Goal: Task Accomplishment & Management: Use online tool/utility

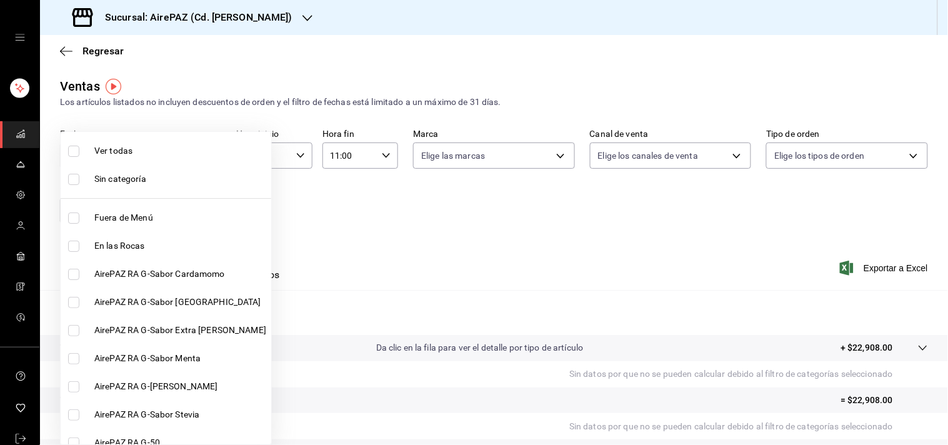
click at [209, 205] on body "Sucursal: AirePAZ (Cd. Guzmán) Regresar Ventas Los artículos listados no incluy…" at bounding box center [474, 222] width 948 height 445
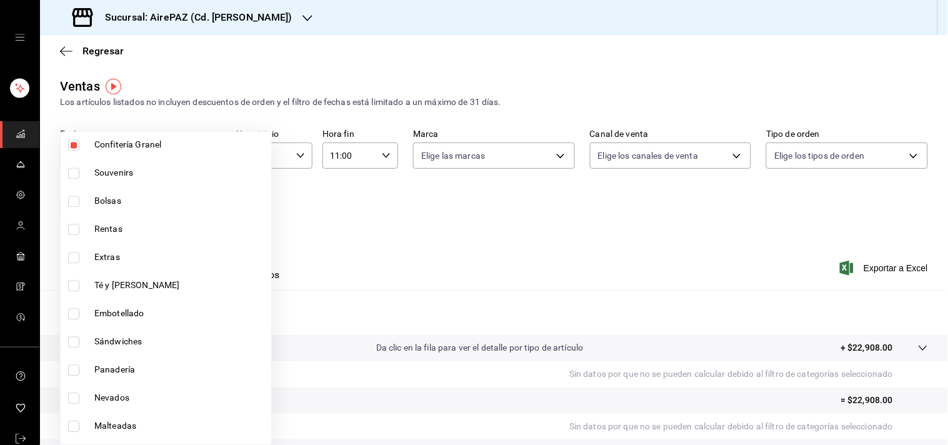
scroll to position [720, 0]
click at [72, 367] on input "checkbox" at bounding box center [73, 369] width 11 height 11
checkbox input "true"
type input "23cf2093-cf70-405f-b112-a254c4afb8cb,424512c8-9d39-42f0-a5ac-4d4416c166b4,a0c7b…"
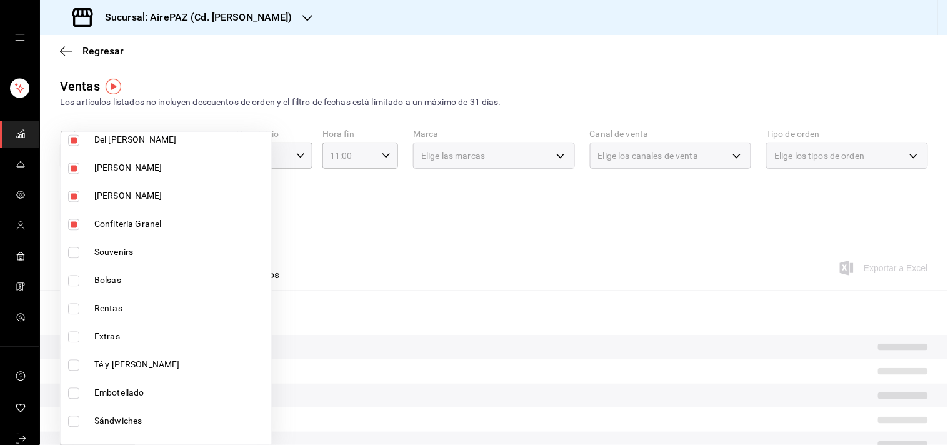
scroll to position [636, 0]
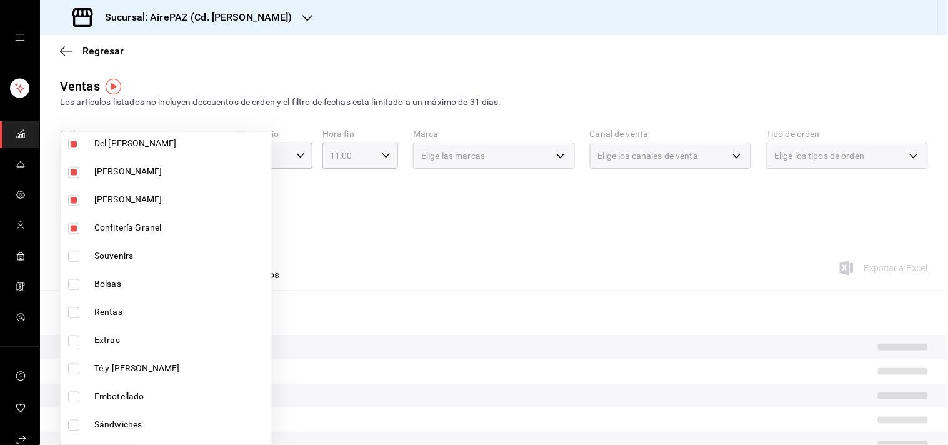
click at [75, 229] on input "checkbox" at bounding box center [73, 228] width 11 height 11
checkbox input "false"
type input "23cf2093-cf70-405f-b112-a254c4afb8cb,424512c8-9d39-42f0-a5ac-4d4416c166b4,f994e…"
click at [76, 198] on input "checkbox" at bounding box center [73, 200] width 11 height 11
checkbox input "false"
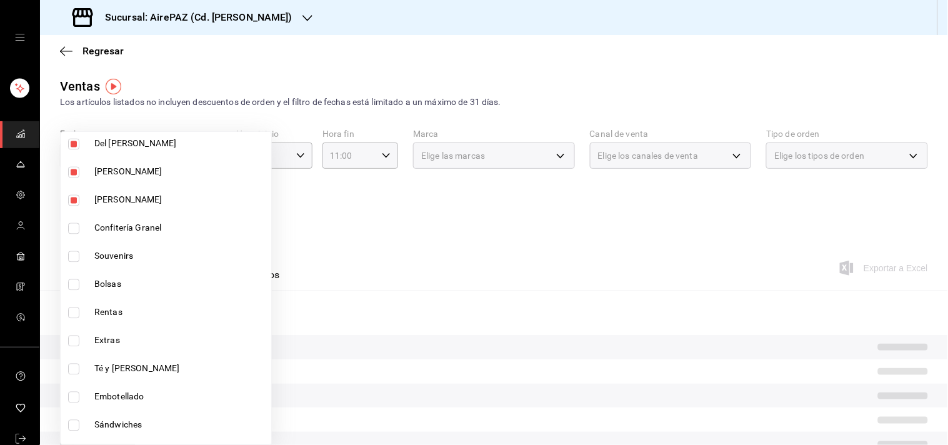
type input "23cf2093-cf70-405f-b112-a254c4afb8cb,f994eac0-c00c-4044-bd04-1150de824bd1,4d55b…"
click at [79, 169] on label at bounding box center [76, 172] width 16 height 11
click at [79, 169] on input "checkbox" at bounding box center [73, 172] width 11 height 11
checkbox input "true"
type input "23cf2093-cf70-405f-b112-a254c4afb8cb,4d55b6bb-bbdc-43a4-9095-25acad4f5614,4ea83…"
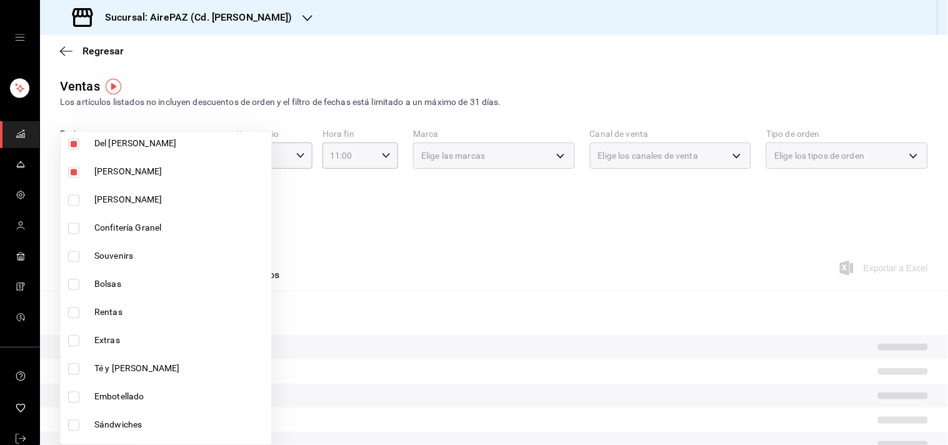
click at [78, 141] on input "checkbox" at bounding box center [73, 144] width 11 height 11
checkbox input "false"
type input "23cf2093-cf70-405f-b112-a254c4afb8cb,4ea83125-e2c0-4b7a-b927-9318557ae0a2,2220b…"
click at [75, 172] on input "checkbox" at bounding box center [73, 172] width 11 height 11
checkbox input "false"
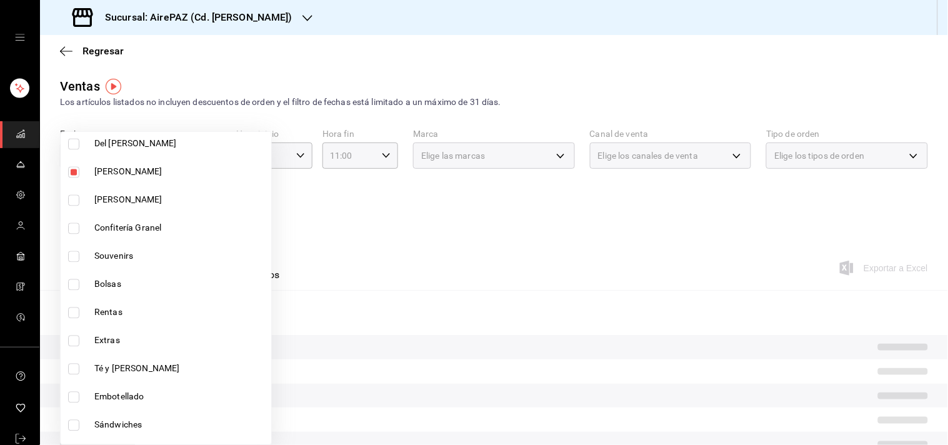
type input "23cf2093-cf70-405f-b112-a254c4afb8cb,4ea83125-e2c0-4b7a-b927-9318557ae0a2,2220b…"
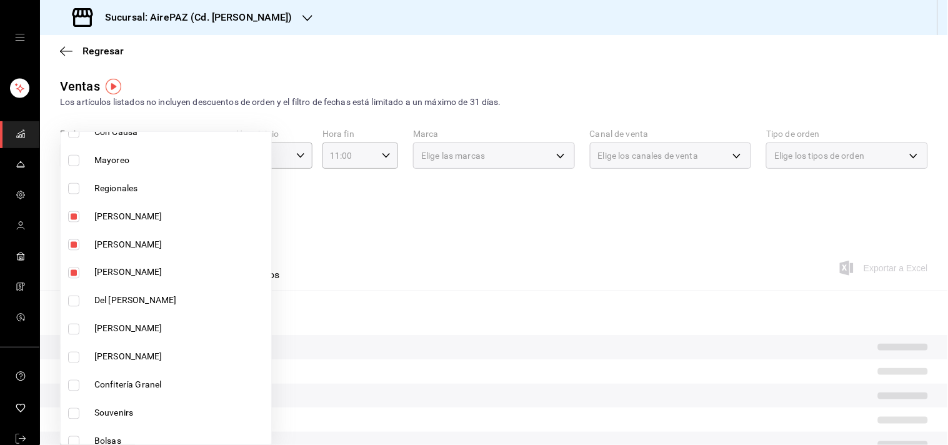
scroll to position [474, 0]
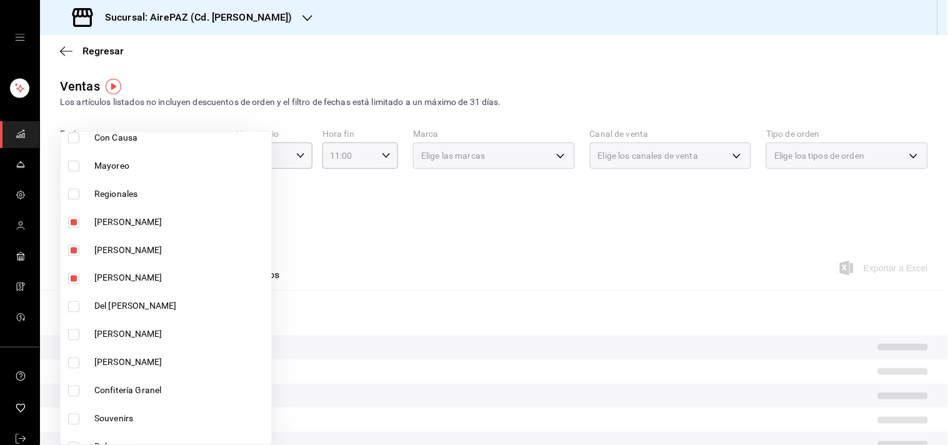
click at [70, 217] on input "checkbox" at bounding box center [73, 222] width 11 height 11
checkbox input "false"
type input "23cf2093-cf70-405f-b112-a254c4afb8cb,4ea83125-e2c0-4b7a-b927-9318557ae0a2,2220b…"
click at [72, 245] on input "checkbox" at bounding box center [73, 250] width 11 height 11
checkbox input "false"
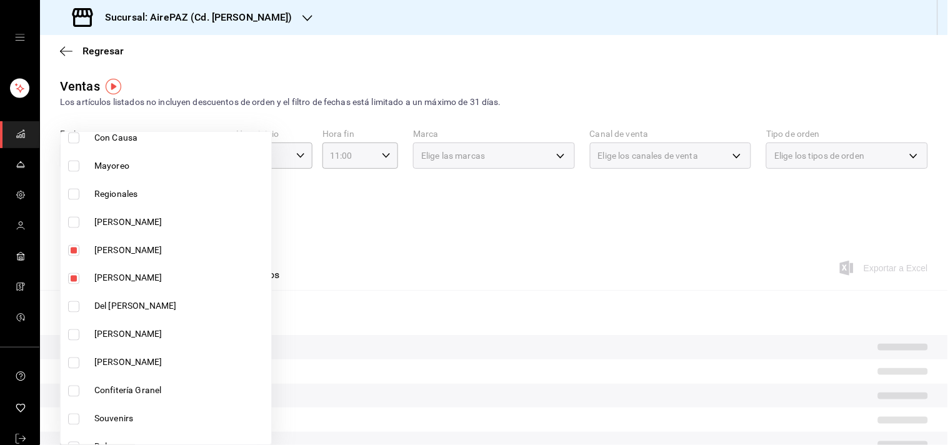
type input "23cf2093-cf70-405f-b112-a254c4afb8cb,4ea83125-e2c0-4b7a-b927-9318557ae0a2,fd88b…"
click at [74, 274] on input "checkbox" at bounding box center [73, 278] width 11 height 11
checkbox input "false"
type input "23cf2093-cf70-405f-b112-a254c4afb8cb,fd88b382-a788-42c4-8aea-7c3df4d1c090"
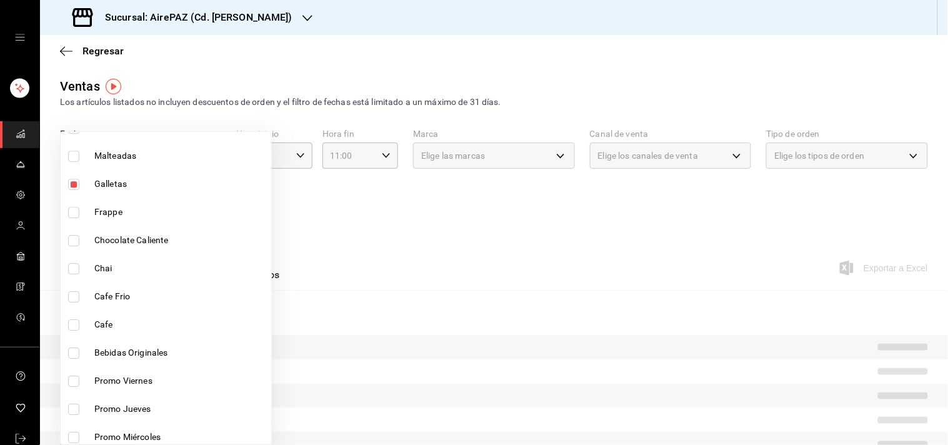
scroll to position [986, 0]
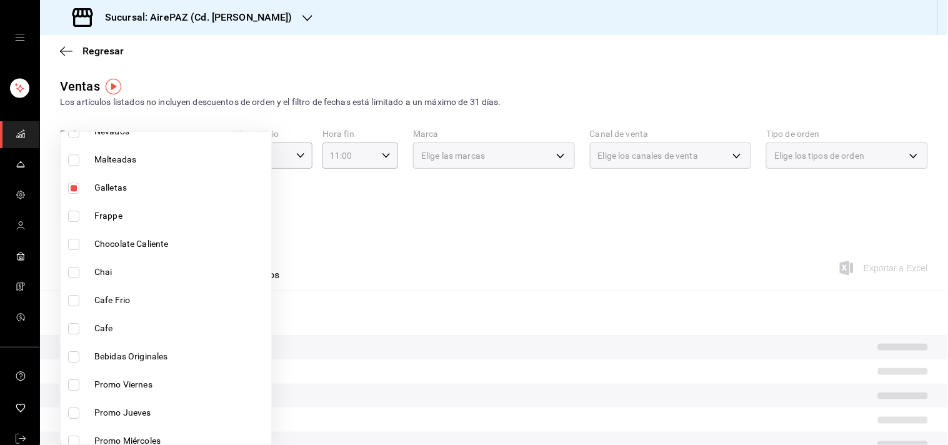
click at [72, 182] on input "checkbox" at bounding box center [73, 187] width 11 height 11
checkbox input "false"
type input "fd88b382-a788-42c4-8aea-7c3df4d1c090"
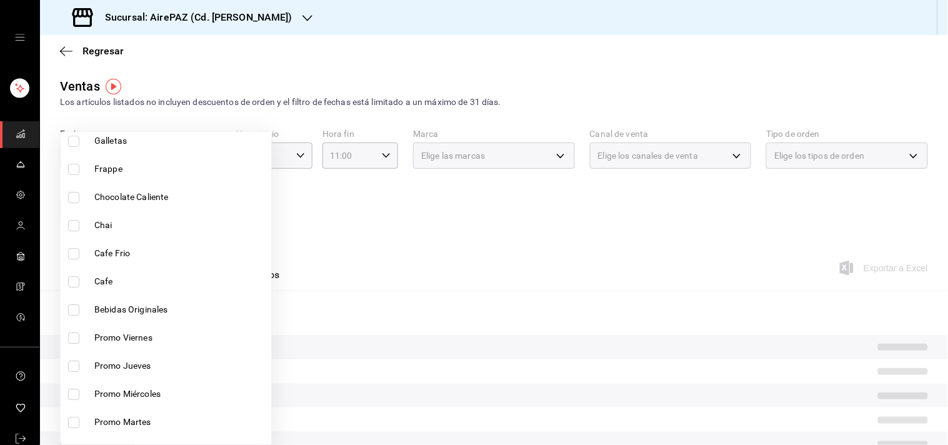
scroll to position [1051, 0]
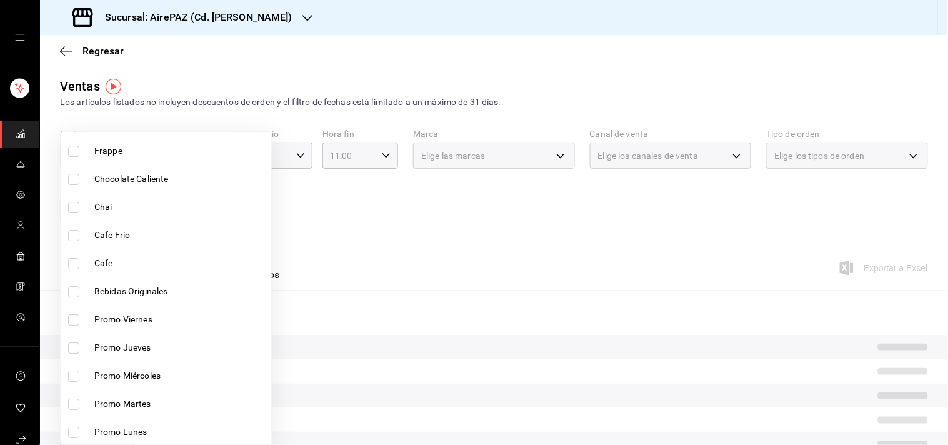
click at [496, 58] on div at bounding box center [474, 222] width 948 height 445
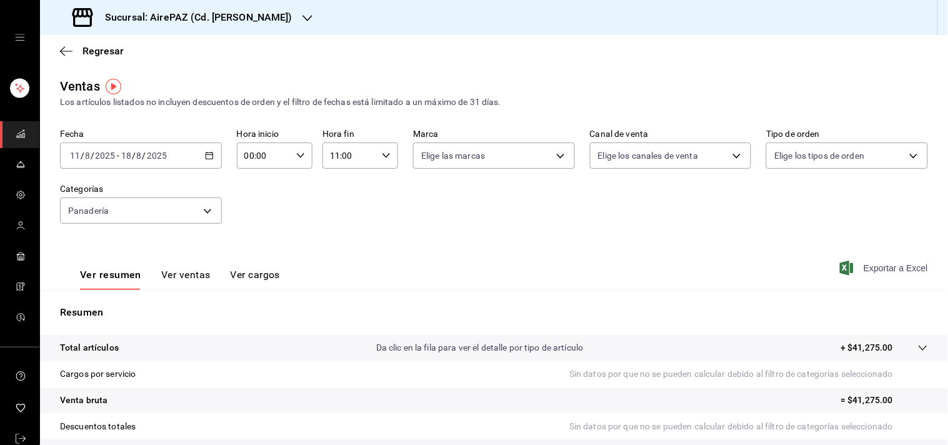
click at [645, 267] on span "Exportar a Excel" at bounding box center [885, 268] width 86 height 15
click at [459, 63] on div "Regresar" at bounding box center [494, 51] width 908 height 32
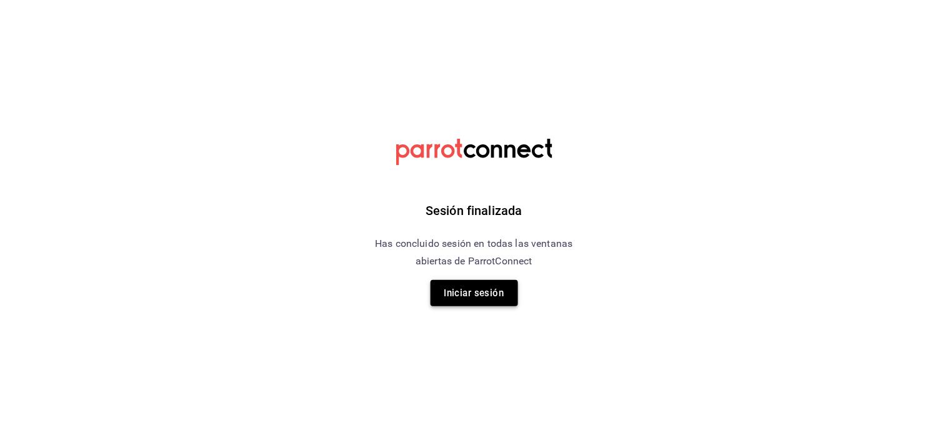
click at [487, 289] on button "Iniciar sesión" at bounding box center [474, 293] width 87 height 26
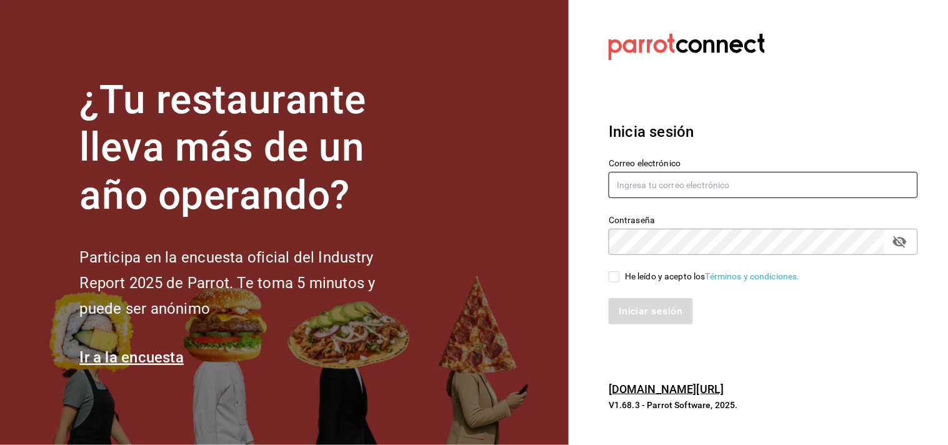
type input "administracion@airepaz.com"
click at [614, 273] on input "He leído y acepto los Términos y condiciones." at bounding box center [614, 276] width 11 height 11
checkbox input "true"
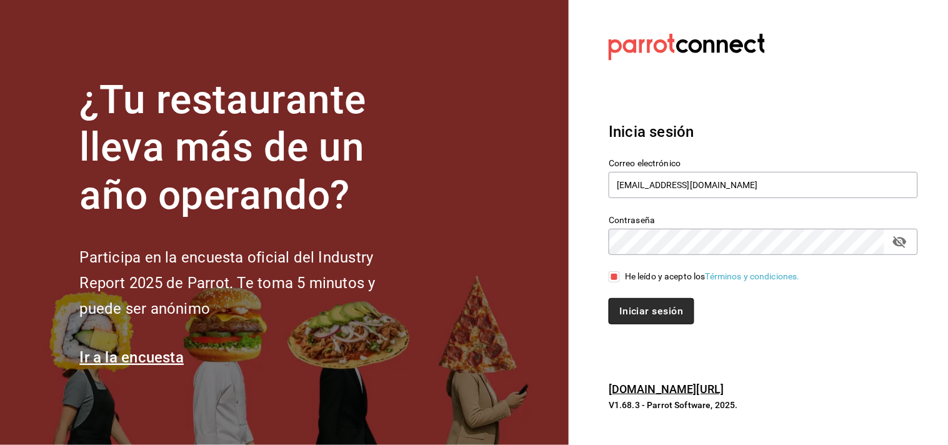
click at [645, 304] on button "Iniciar sesión" at bounding box center [651, 311] width 85 height 26
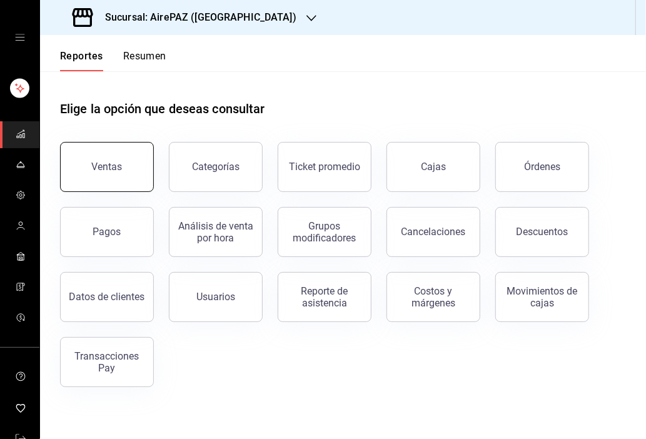
click at [109, 164] on div "Ventas" at bounding box center [107, 167] width 31 height 12
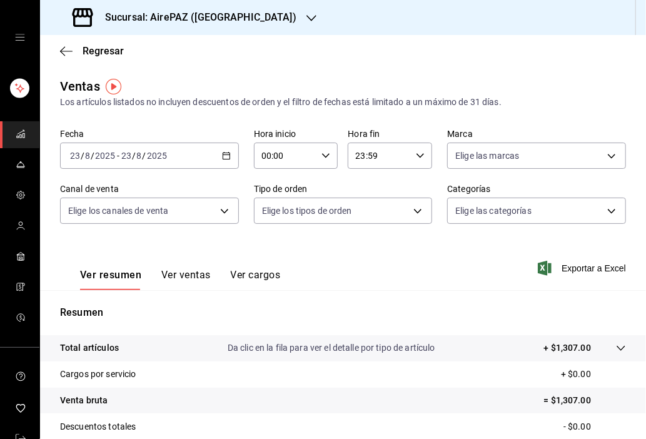
click at [372, 82] on div "Ventas Los artículos listados no incluyen descuentos de orden y el filtro de fe…" at bounding box center [343, 93] width 566 height 32
click at [322, 158] on icon "button" at bounding box center [325, 155] width 9 height 9
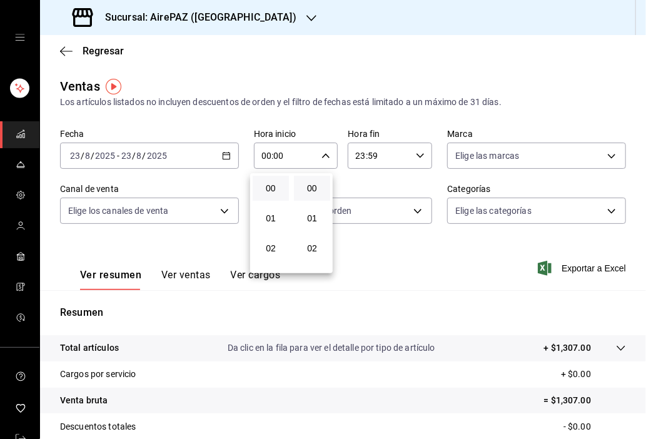
click at [397, 65] on div at bounding box center [323, 219] width 646 height 439
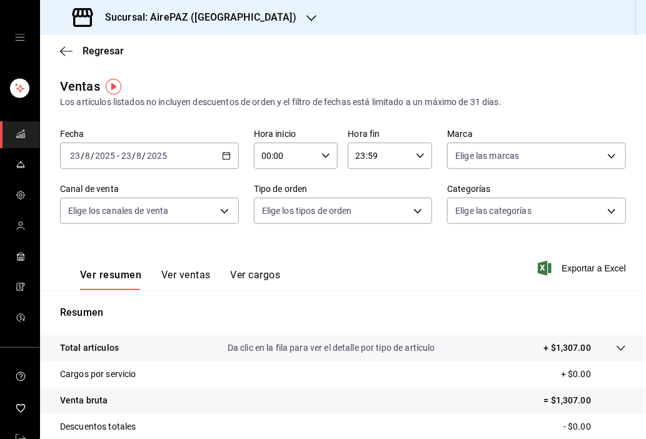
click at [329, 61] on div "Regresar" at bounding box center [343, 51] width 606 height 32
click at [386, 94] on div "Ventas Los artículos listados no incluyen descuentos de orden y el filtro de fe…" at bounding box center [343, 93] width 566 height 32
